Goal: Use online tool/utility: Utilize a website feature to perform a specific function

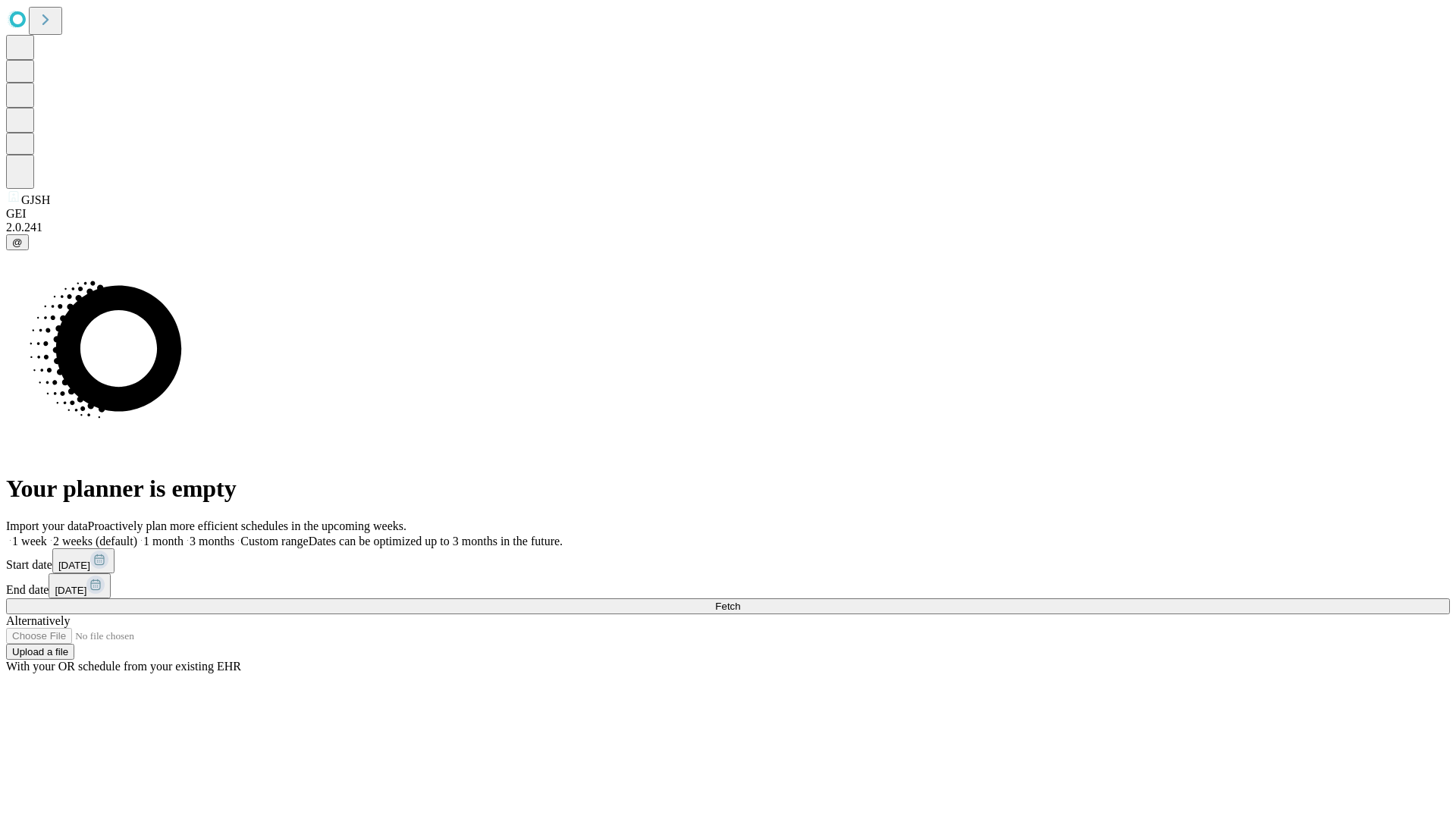
click at [740, 601] on span "Fetch" at bounding box center [728, 606] width 25 height 12
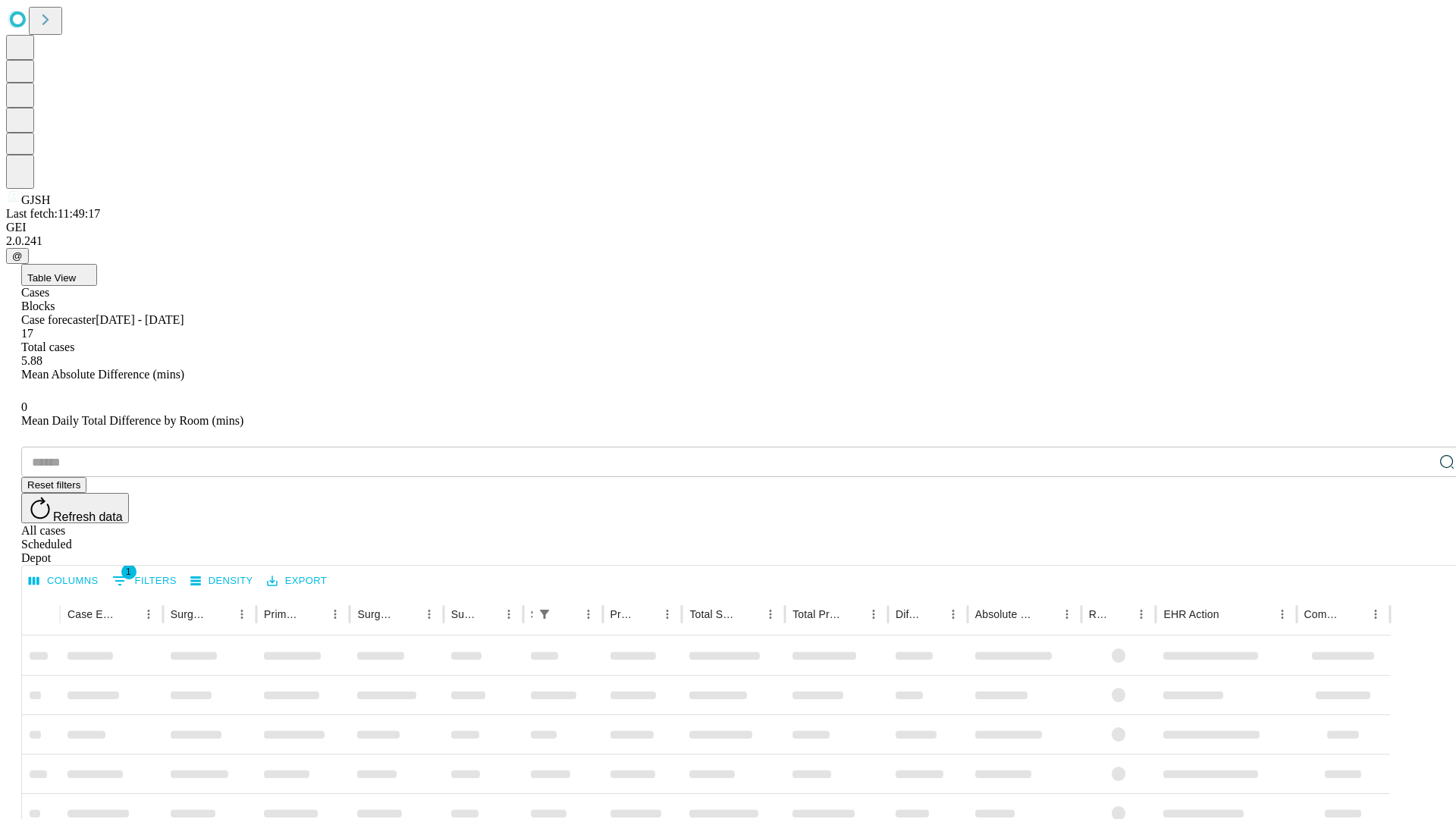
click at [76, 272] on span "Table View" at bounding box center [51, 278] width 48 height 12
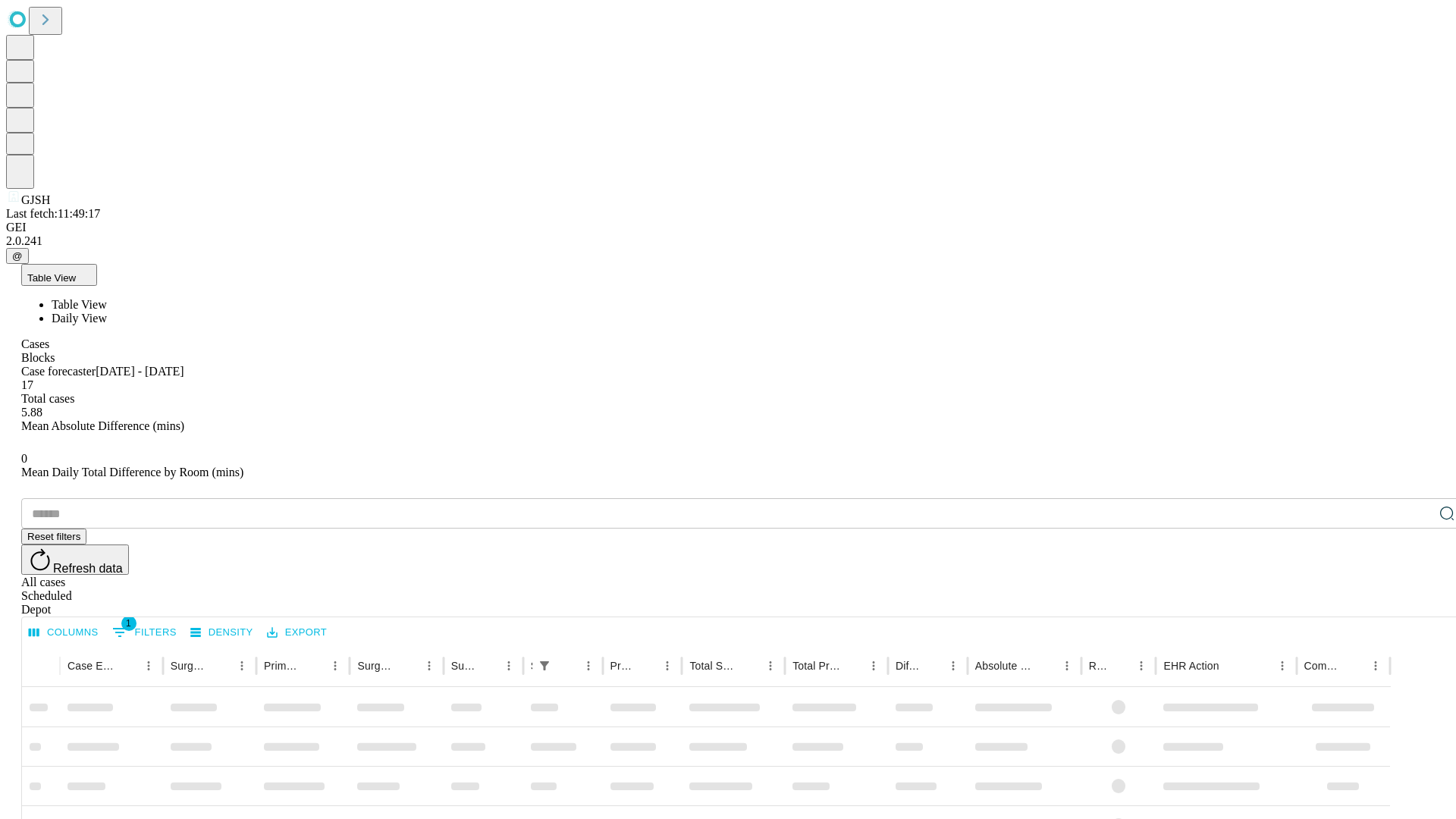
click at [107, 312] on span "Daily View" at bounding box center [79, 318] width 55 height 13
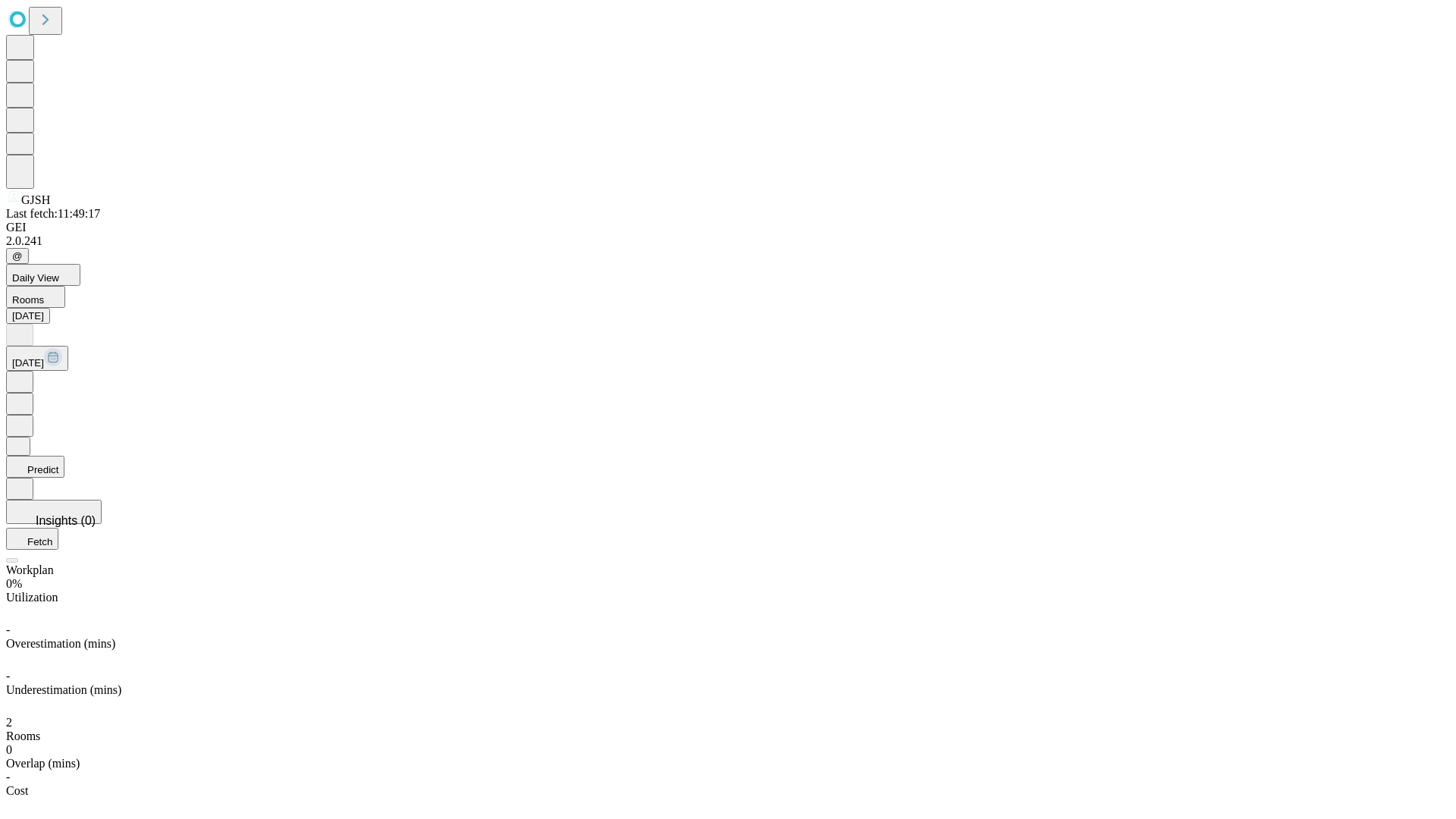
click at [64, 456] on button "Predict" at bounding box center [35, 467] width 58 height 22
